Goal: Complete application form: Complete application form

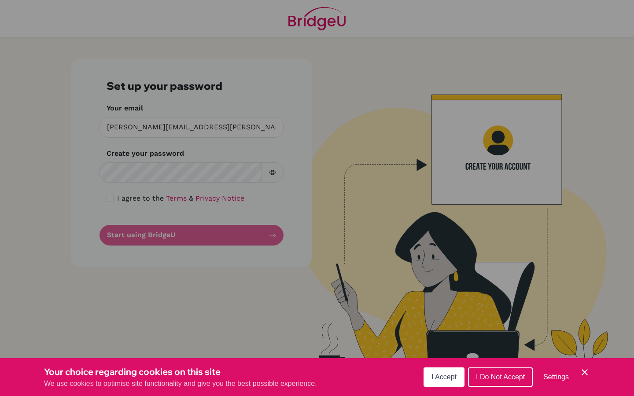
click at [172, 231] on div "Cookie Preferences" at bounding box center [317, 198] width 634 height 396
click at [444, 381] on span "I Accept" at bounding box center [444, 376] width 25 height 7
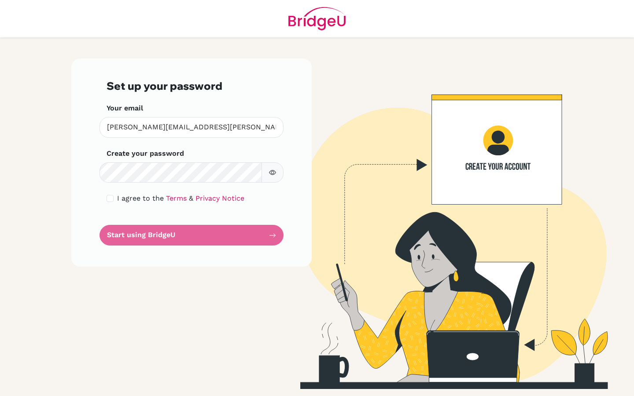
click at [160, 230] on form "Set up your password Your email [PERSON_NAME][EMAIL_ADDRESS][PERSON_NAME][DOMAI…" at bounding box center [192, 163] width 170 height 166
click at [160, 242] on form "Set up your password Your email [PERSON_NAME][EMAIL_ADDRESS][PERSON_NAME][DOMAI…" at bounding box center [192, 163] width 170 height 166
click at [498, 161] on img at bounding box center [443, 224] width 502 height 331
click at [249, 321] on div "Set up your password Your email [PERSON_NAME][EMAIL_ADDRESS][PERSON_NAME][DOMAI…" at bounding box center [191, 224] width 251 height 331
click at [110, 203] on div "I agree to the Terms & Privacy Notice" at bounding box center [192, 198] width 170 height 11
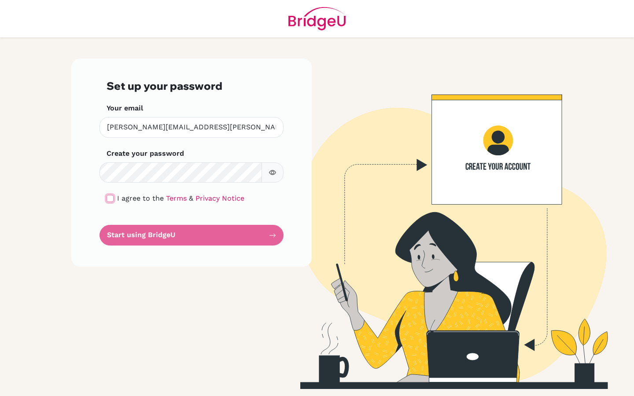
click at [111, 201] on input "checkbox" at bounding box center [110, 198] width 7 height 7
checkbox input "true"
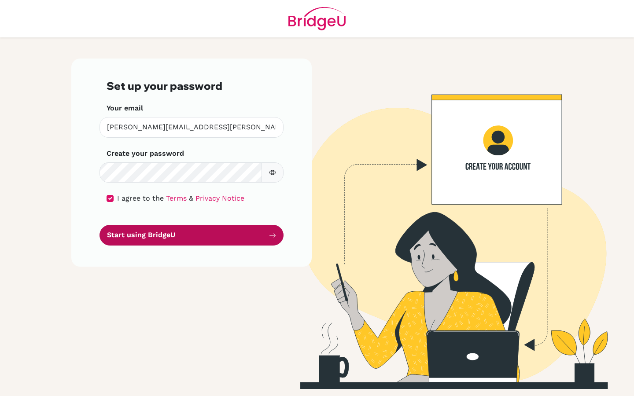
click at [135, 230] on button "Start using BridgeU" at bounding box center [192, 235] width 184 height 21
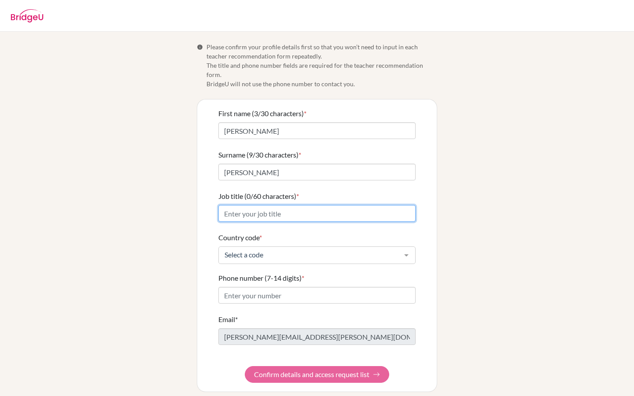
click at [258, 205] on input "Job title (0/60 characters) *" at bounding box center [316, 213] width 197 height 17
type input "T"
type input "English Teacher- MYP and DP"
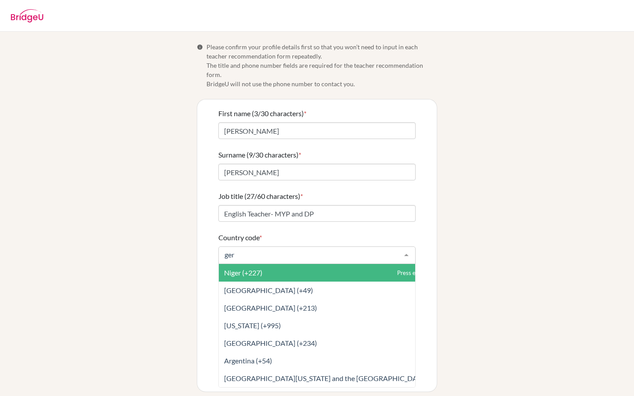
type input "germ"
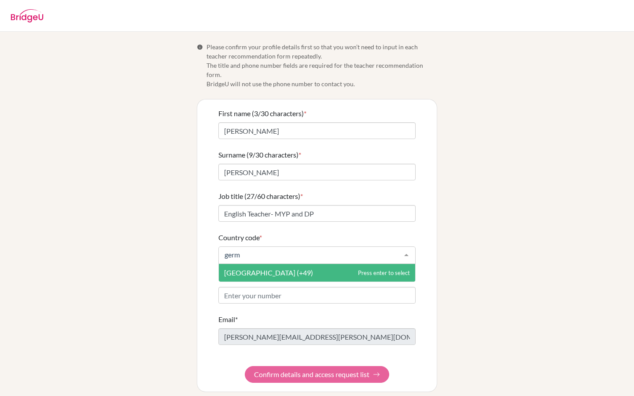
click at [260, 269] on span "Germany (+49)" at bounding box center [268, 273] width 89 height 8
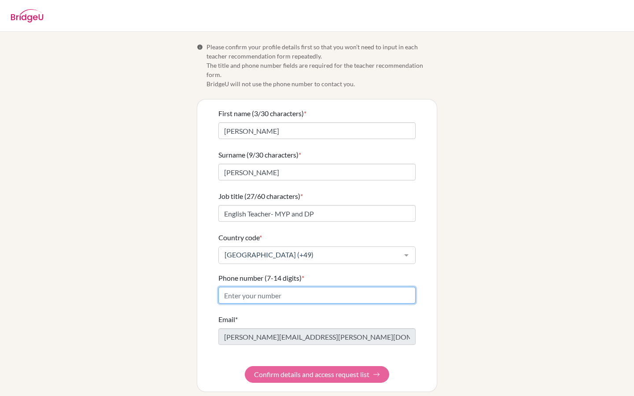
click at [259, 289] on input "Phone number (7-14 digits) *" at bounding box center [316, 295] width 197 height 17
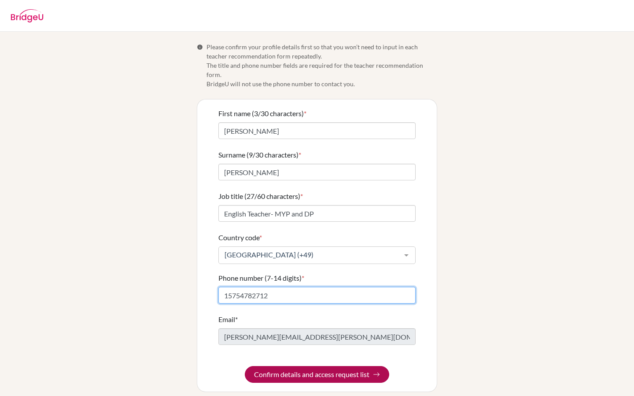
type input "15754782712"
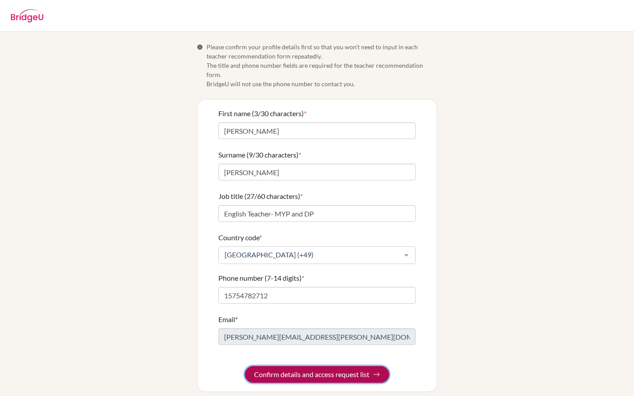
click at [302, 368] on button "Confirm details and access request list" at bounding box center [317, 374] width 144 height 17
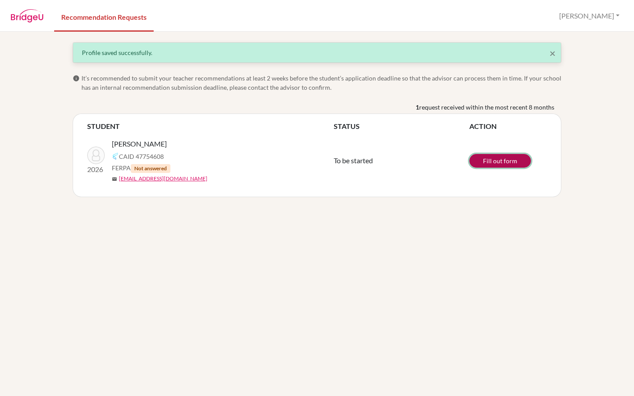
click at [496, 160] on link "Fill out form" at bounding box center [500, 161] width 62 height 14
